Goal: Task Accomplishment & Management: Use online tool/utility

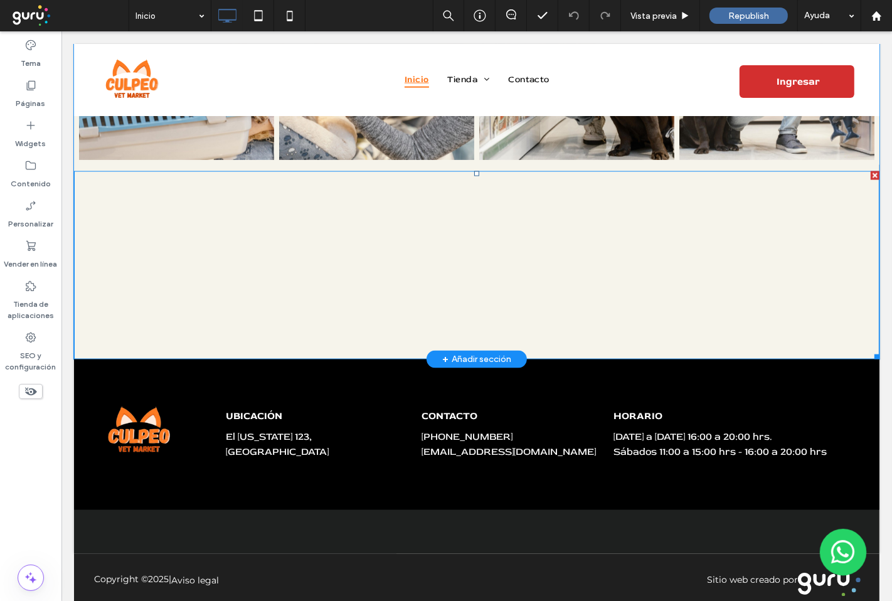
click at [461, 222] on span at bounding box center [475, 265] width 805 height 188
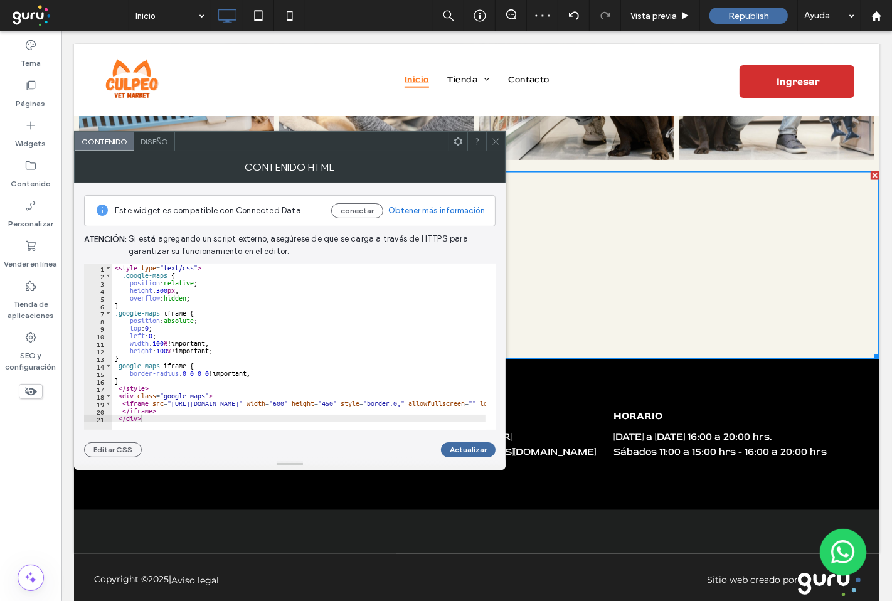
scroll to position [3, 0]
type textarea "**********"
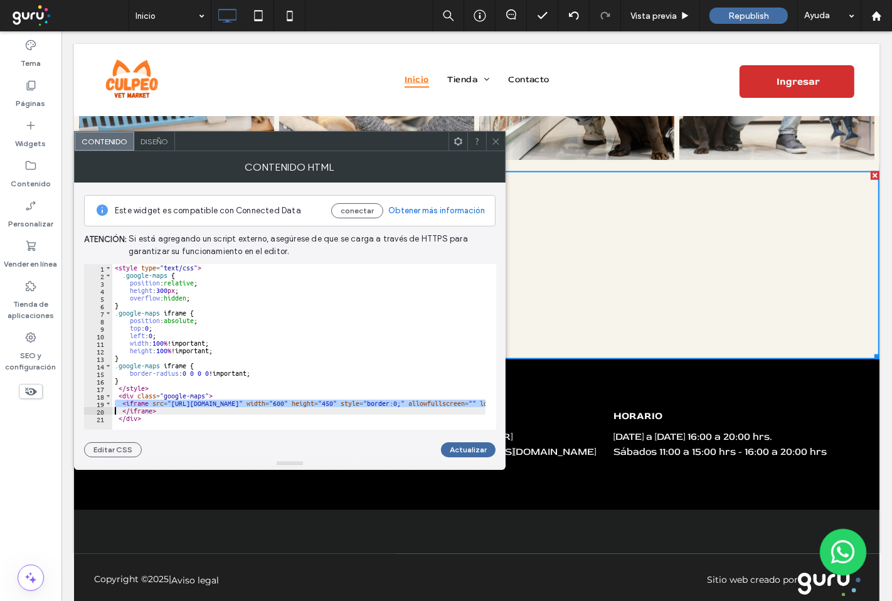
scroll to position [0, 0]
type textarea "*********"
paste textarea "Cursor at row 19"
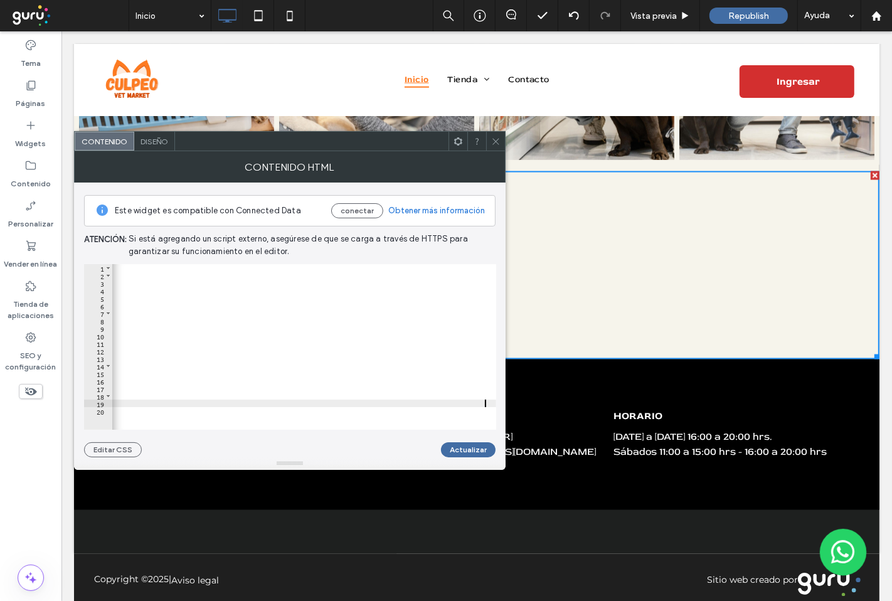
scroll to position [0, 1208]
click at [468, 446] on button "Actualizar" at bounding box center [468, 449] width 55 height 15
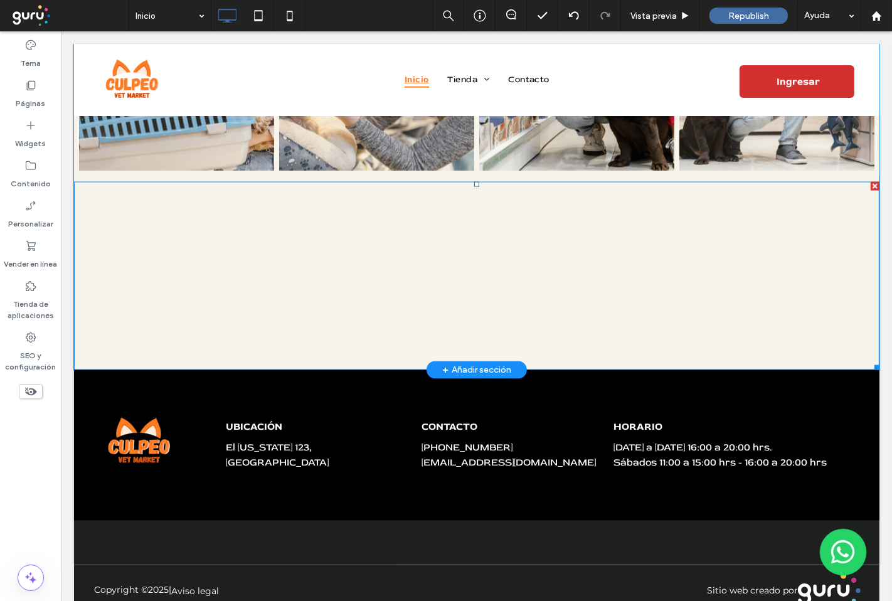
scroll to position [1532, 0]
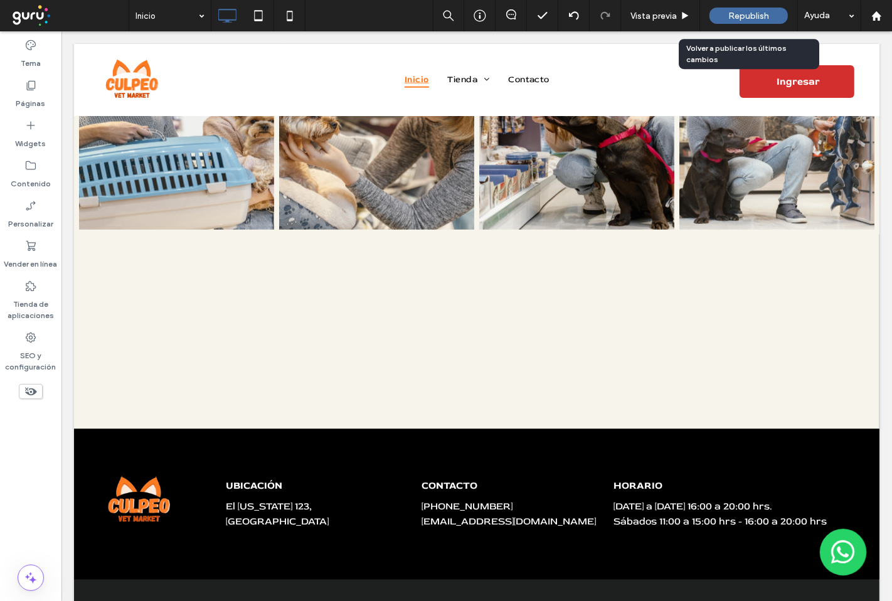
click at [760, 20] on span "Republish" at bounding box center [748, 16] width 41 height 11
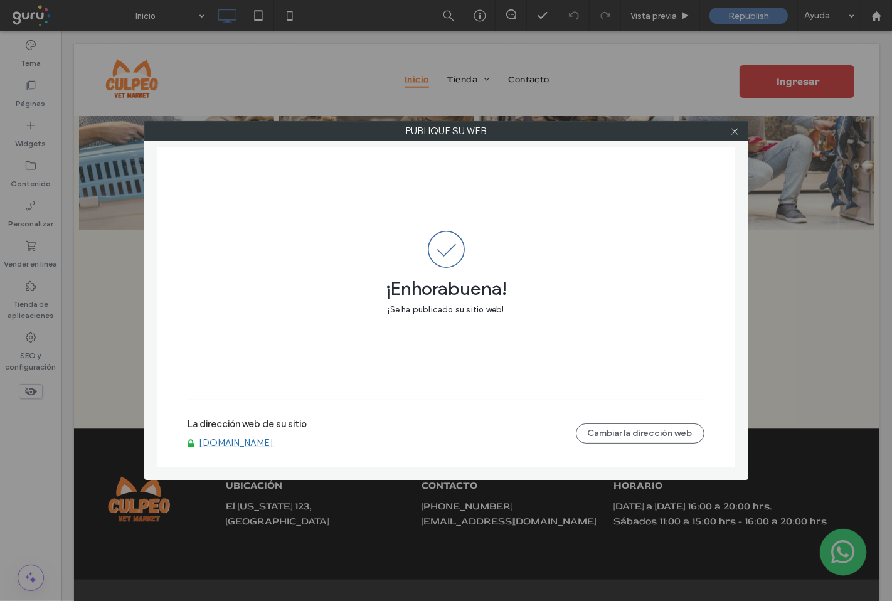
click at [734, 134] on icon at bounding box center [734, 131] width 9 height 9
